Goal: Find specific page/section: Find specific page/section

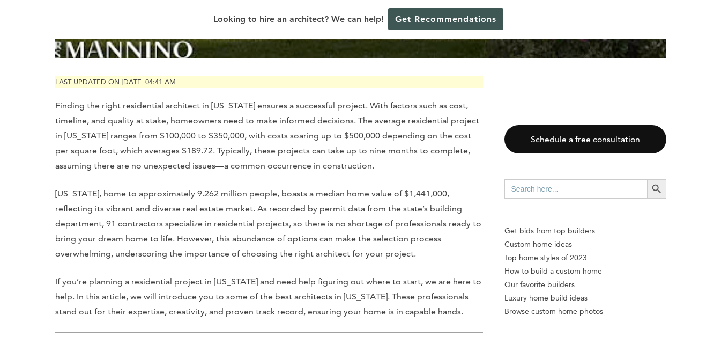
scroll to position [536, 0]
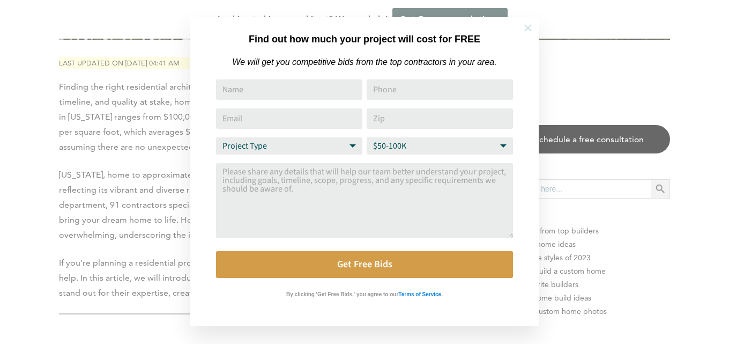
click at [525, 26] on icon at bounding box center [528, 28] width 8 height 8
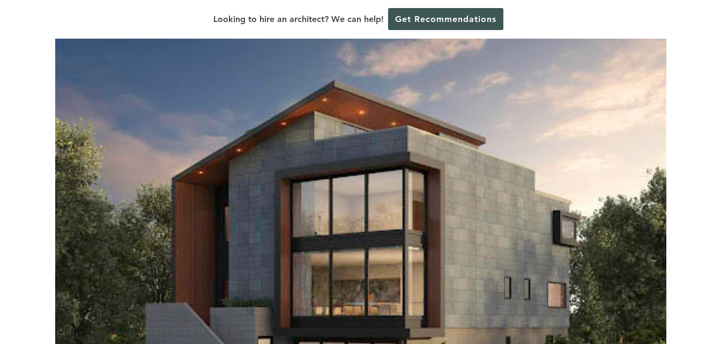
scroll to position [0, 0]
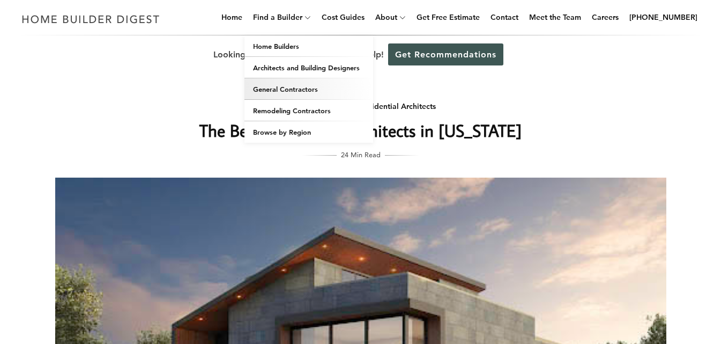
click at [302, 91] on link "General Contractors" at bounding box center [308, 88] width 129 height 21
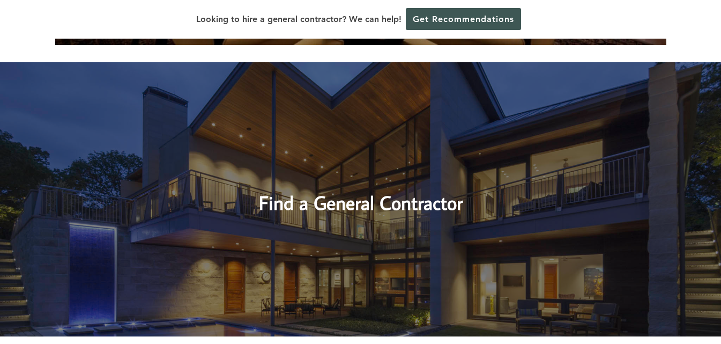
scroll to position [536, 0]
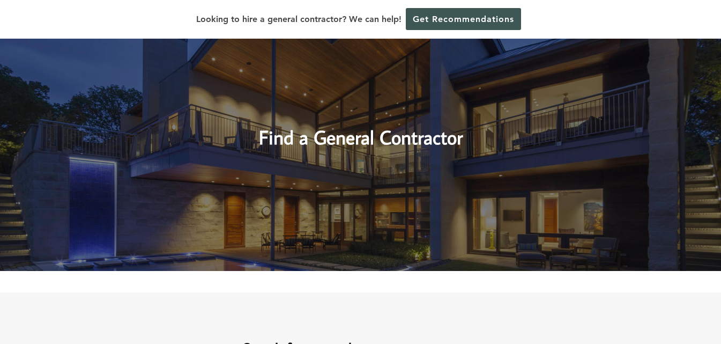
click at [373, 142] on h2 "Find a General Contractor" at bounding box center [361, 127] width 456 height 48
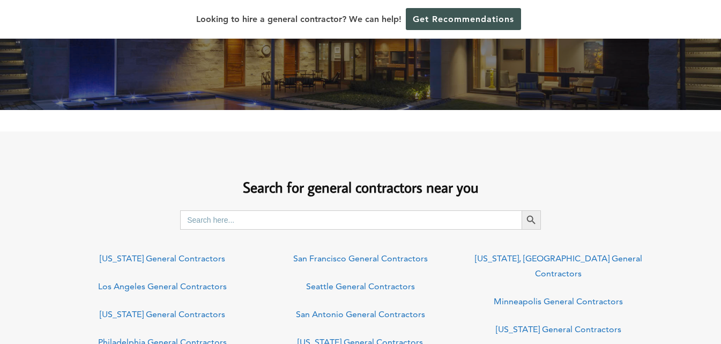
scroll to position [751, 0]
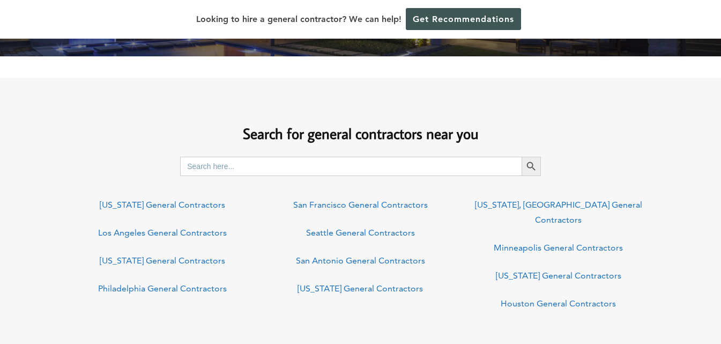
click at [294, 167] on input "Search for:" at bounding box center [351, 166] width 342 height 19
type input "07040"
click at [536, 170] on icon "Search" at bounding box center [531, 166] width 9 height 9
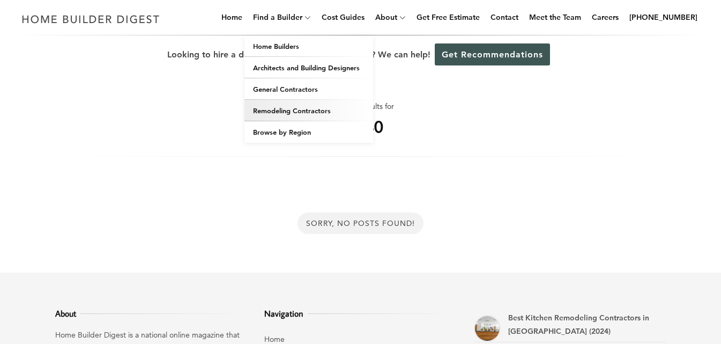
click at [307, 107] on link "Remodeling Contractors" at bounding box center [308, 110] width 129 height 21
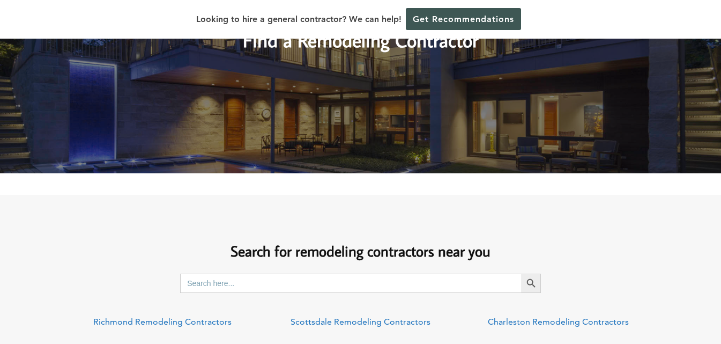
scroll to position [322, 0]
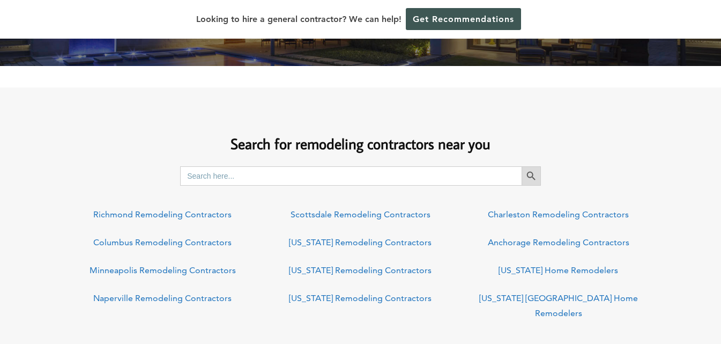
click at [529, 170] on icon "Search" at bounding box center [531, 176] width 12 height 12
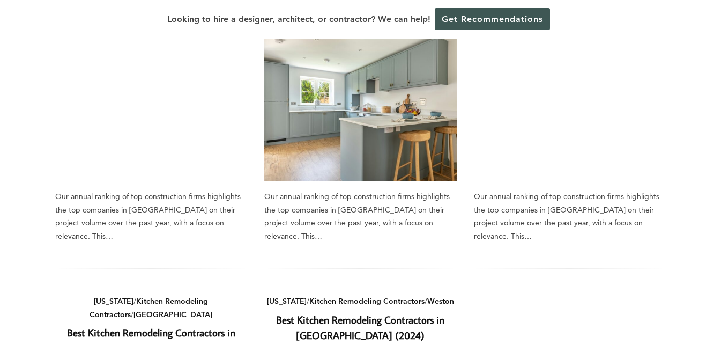
scroll to position [697, 0]
